Goal: Transaction & Acquisition: Purchase product/service

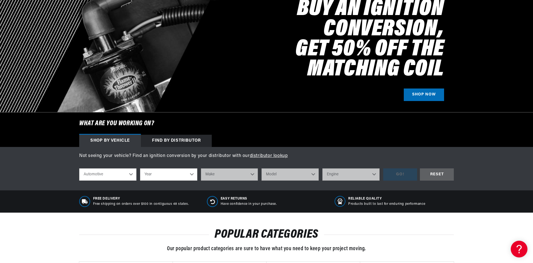
scroll to position [83, 0]
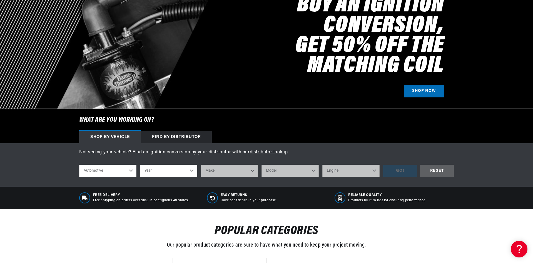
click at [192, 170] on select "Year 2022 2021 2020 2019 2018 2017 2016 2015 2014 2013 2012 2011 2010 2009 2008…" at bounding box center [168, 171] width 57 height 12
select select "1962"
click at [140, 165] on select "Year 2022 2021 2020 2019 2018 2017 2016 2015 2014 2013 2012 2011 2010 2009 2008…" at bounding box center [168, 171] width 57 height 12
select select "1962"
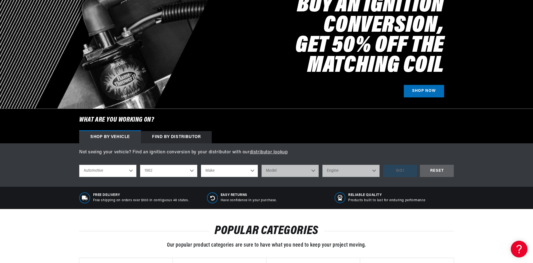
scroll to position [0, 694]
click at [251, 170] on select "Make Alfa Romeo American Motors Aston Martin Austin Austin Healey Bentley Buick…" at bounding box center [229, 171] width 57 height 12
select select "Chevrolet"
click at [201, 165] on select "Make Alfa Romeo American Motors Aston Martin Austin Austin Healey Bentley Buick…" at bounding box center [229, 171] width 57 height 12
select select "Chevrolet"
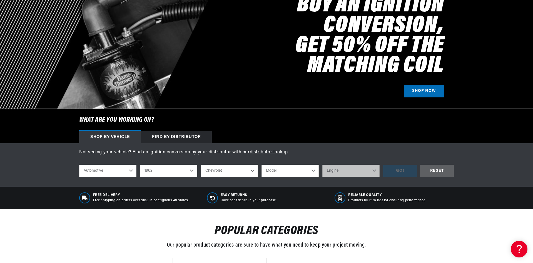
click at [311, 170] on select "Model Bel Air Biscayne C10 Pickup C20 Pickup C30 Pickup C40 Chevy II Corvair Co…" at bounding box center [290, 171] width 57 height 12
select select "Corvette"
click at [262, 165] on select "Model Bel Air Biscayne C10 Pickup C20 Pickup C30 Pickup C40 Chevy II Corvair Co…" at bounding box center [290, 171] width 57 height 12
select select "Corvette"
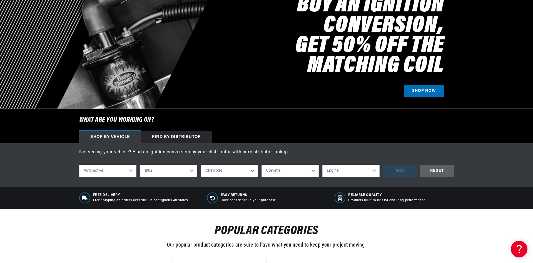
click at [374, 170] on select "Engine 6.5L 7.0L 7.4L 283cid / 4.6L 327cid / 5.3L 327cid / 5.4L 348cid / 5.7L" at bounding box center [350, 171] width 57 height 12
select select "327cid-5.4L"
click at [322, 165] on select "Engine 6.5L 7.0L 7.4L 283cid / 4.6L 327cid / 5.3L 327cid / 5.4L 348cid / 5.7L" at bounding box center [350, 171] width 57 height 12
select select "327cid-5.4L"
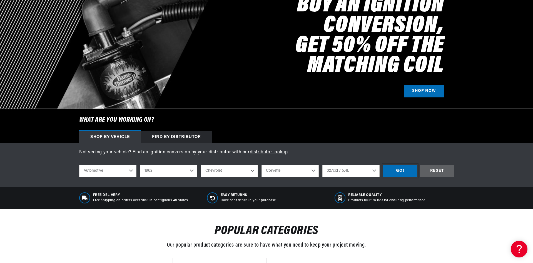
click at [400, 172] on div "GO!" at bounding box center [400, 171] width 34 height 13
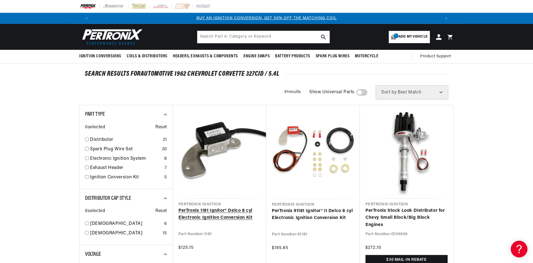
click at [212, 216] on link "PerTronix 1181 Ignitor® Delco 8 cyl Electronic Ignition Conversion Kit" at bounding box center [219, 214] width 82 height 14
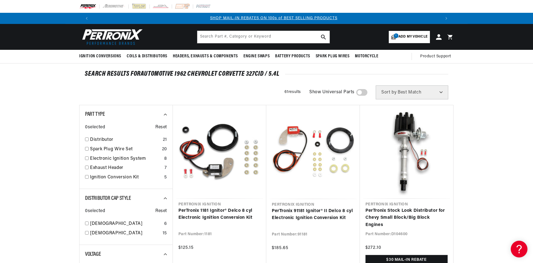
scroll to position [0, 347]
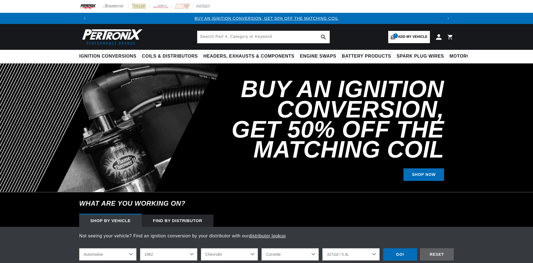
select select "1962"
select select "Chevrolet"
select select "Corvette"
select select "327cid-5.4L"
